Goal: Use online tool/utility: Utilize a website feature to perform a specific function

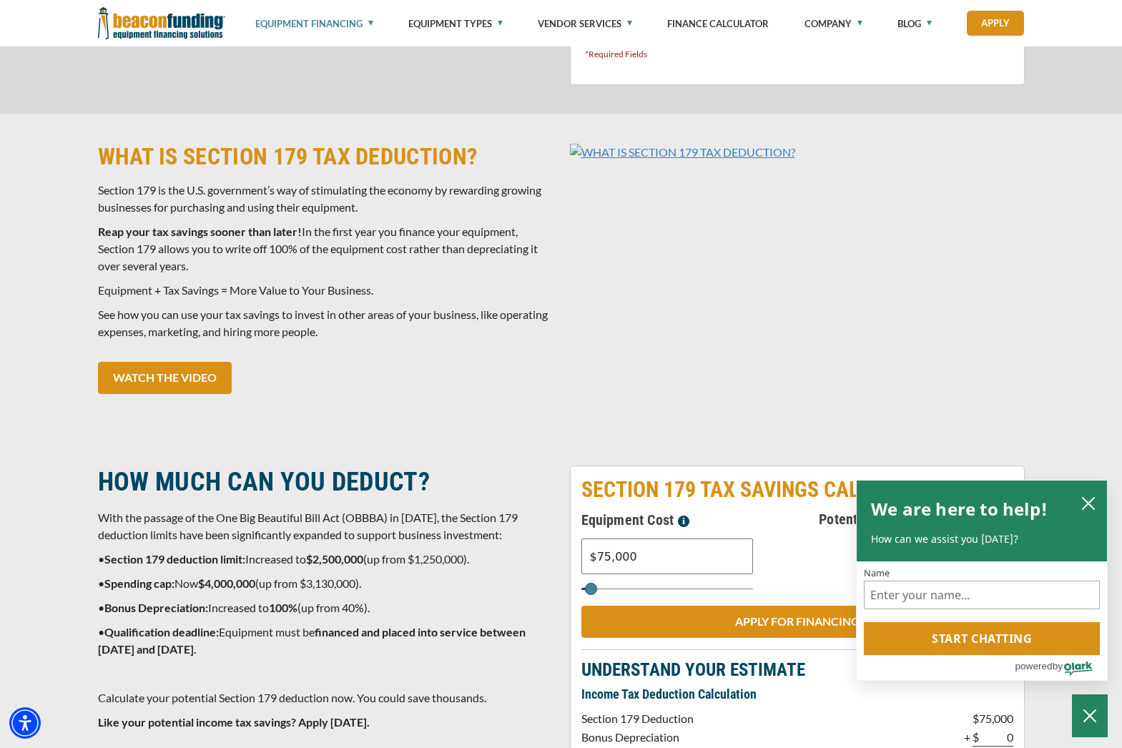
scroll to position [969, 0]
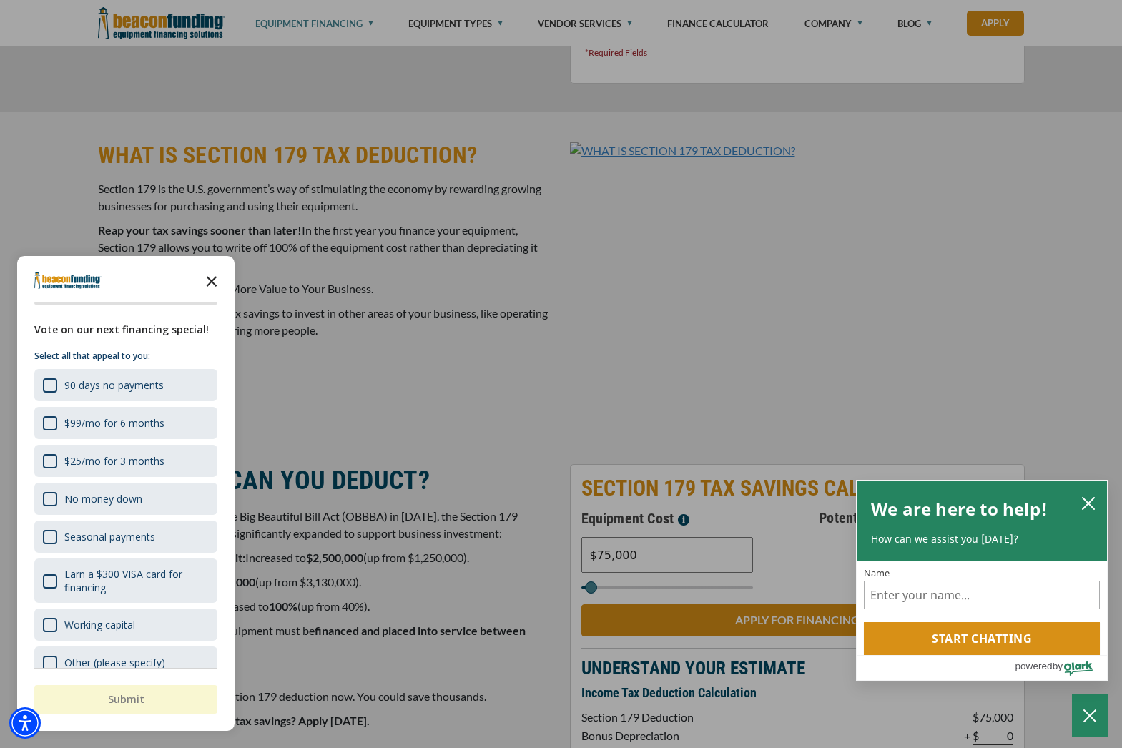
click at [216, 279] on icon "Close the survey" at bounding box center [211, 280] width 29 height 29
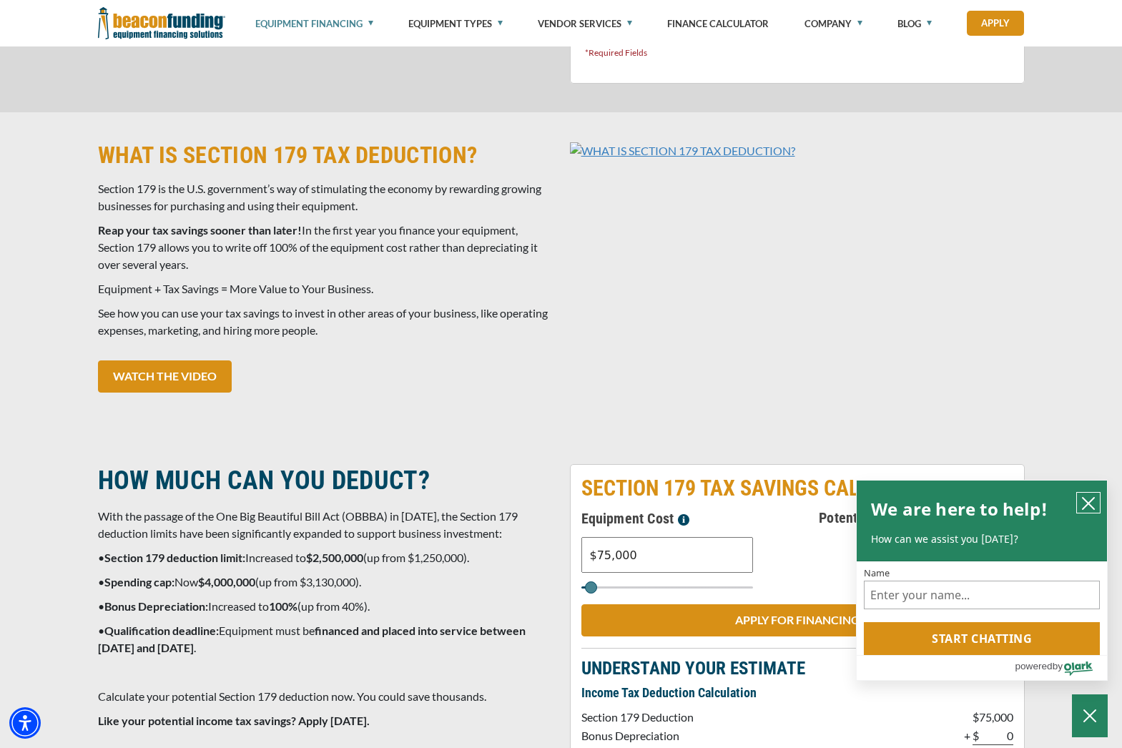
click at [1081, 505] on icon "close chatbox" at bounding box center [1088, 503] width 14 height 14
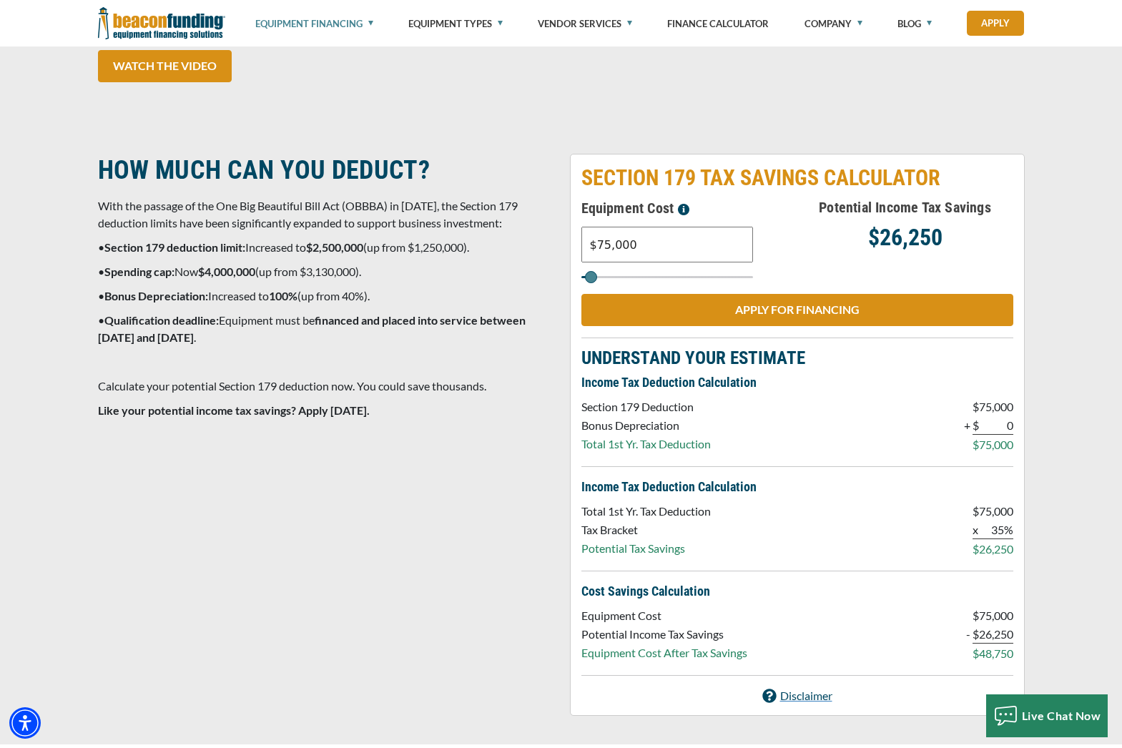
scroll to position [1283, 0]
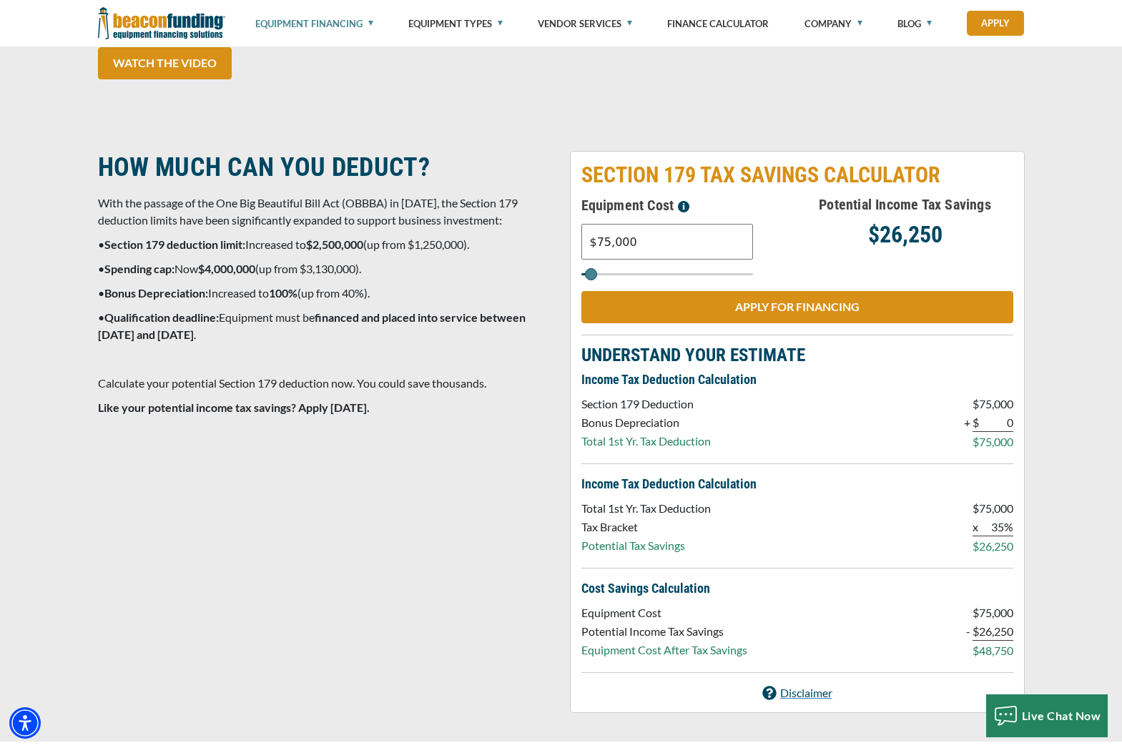
click at [608, 245] on input "$75,000" at bounding box center [667, 242] width 172 height 36
type input "$7,000"
type input "7000"
type input "$8,000"
type input "8000"
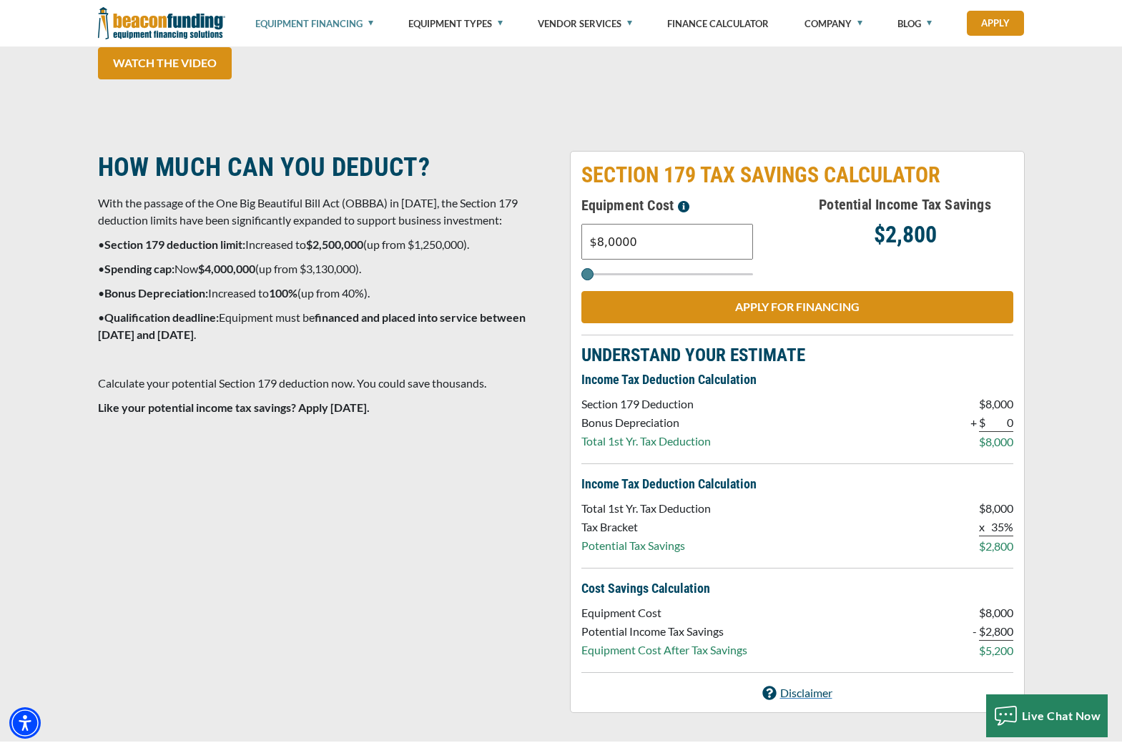
type input "$80,000"
type input "80000"
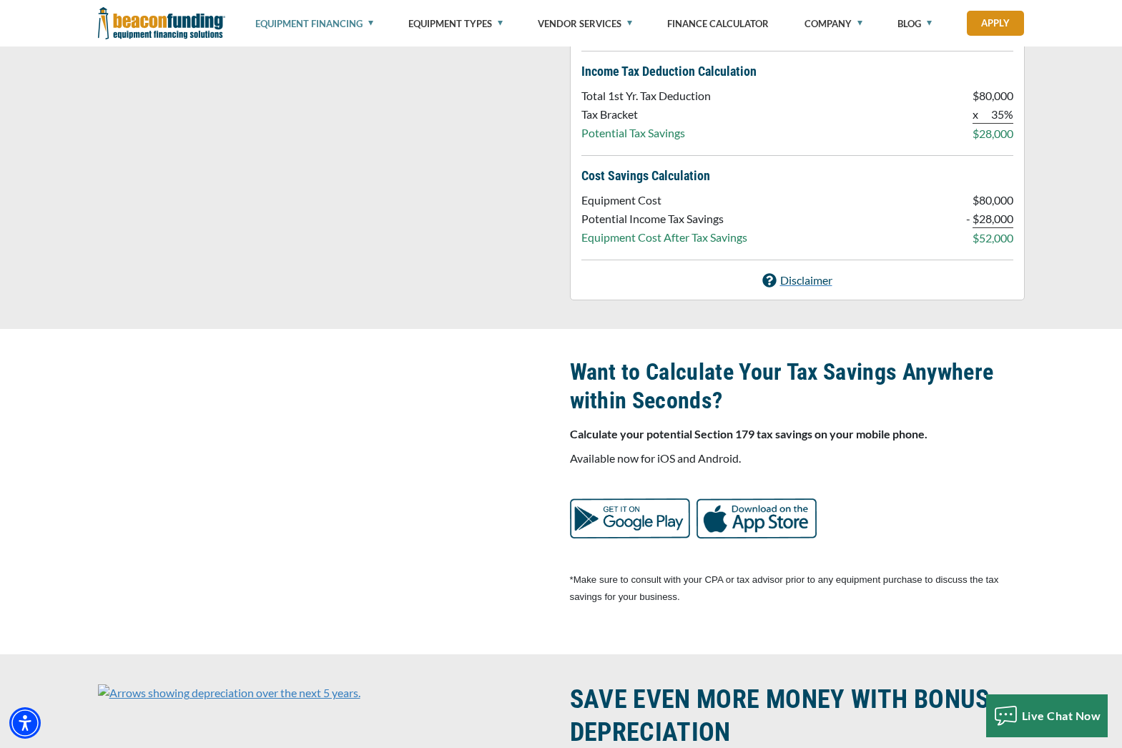
scroll to position [1718, 0]
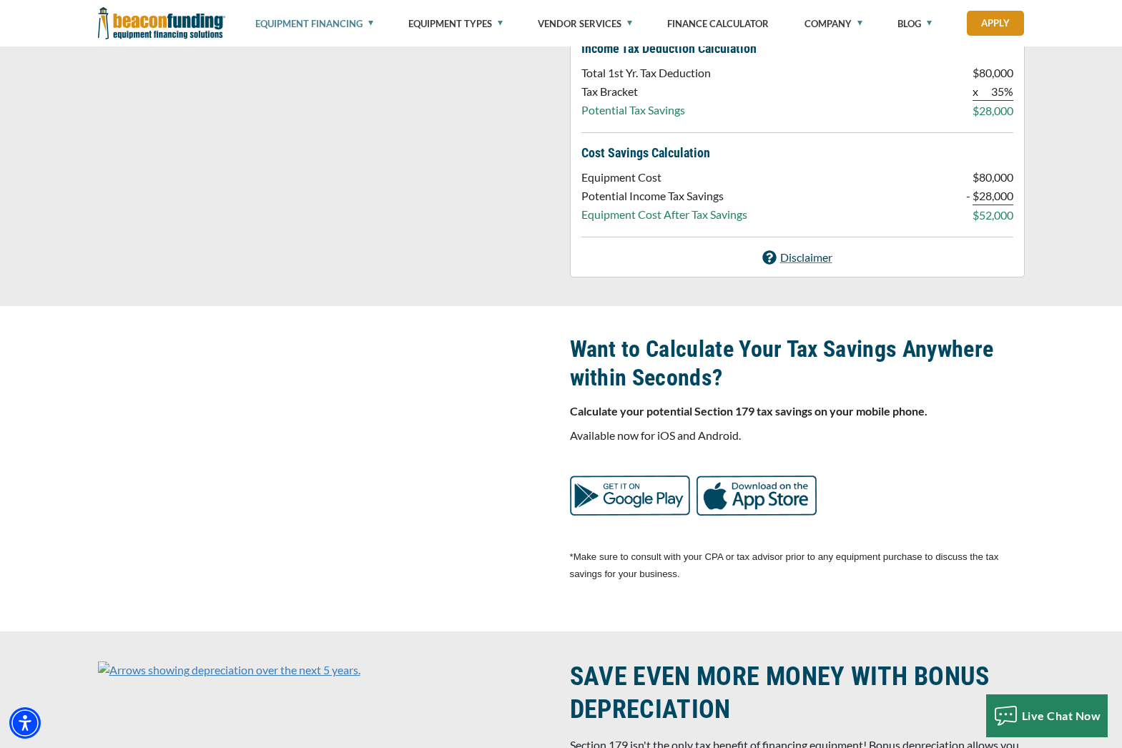
type input "$80,000"
